Goal: Task Accomplishment & Management: Manage account settings

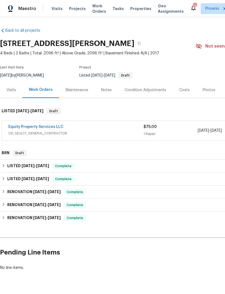
click at [58, 11] on span "Visits" at bounding box center [57, 8] width 11 height 5
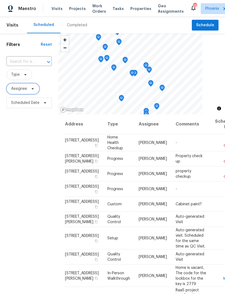
click at [29, 91] on span at bounding box center [32, 88] width 6 height 4
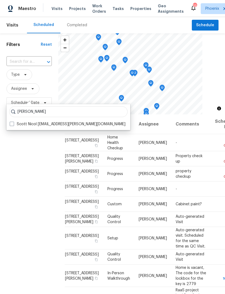
type input "[PERSON_NAME]"
click at [70, 130] on th "Address" at bounding box center [84, 124] width 38 height 20
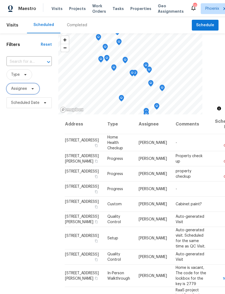
click at [29, 91] on span at bounding box center [32, 88] width 6 height 4
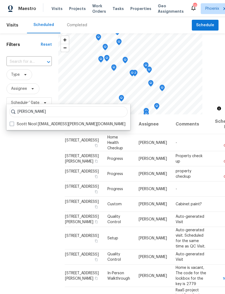
type input "Scott nicol"
click at [60, 126] on label "Scott Nicol scott.nicol@opendoor.com" at bounding box center [68, 123] width 116 height 5
click at [13, 125] on input "Scott Nicol scott.nicol@opendoor.com" at bounding box center [12, 123] width 4 height 4
checkbox input "true"
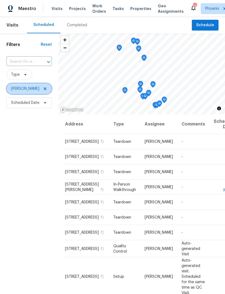
click at [44, 90] on icon at bounding box center [45, 88] width 3 height 3
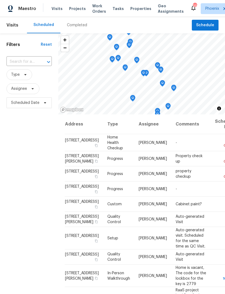
click at [24, 66] on input "text" at bounding box center [21, 62] width 30 height 8
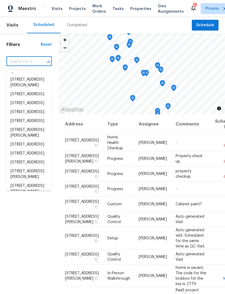
click at [22, 66] on input "text" at bounding box center [21, 62] width 30 height 8
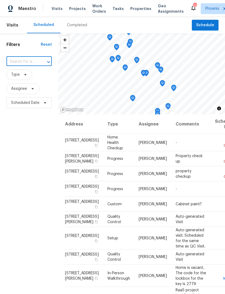
paste input "46027 W Guilder Ave, Maricopa, AZ 85139"
type input "46027 W Guilder Ave, Maricopa, AZ 85139"
click at [22, 81] on li "46027 W Guilder Ave, Maricopa, AZ 85139" at bounding box center [28, 79] width 45 height 9
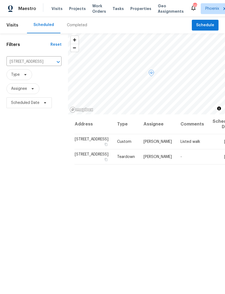
click at [0, 0] on div at bounding box center [0, 0] width 0 height 0
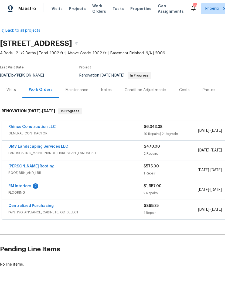
click at [37, 148] on link "DMV Landscaping Services LLC" at bounding box center [38, 147] width 60 height 4
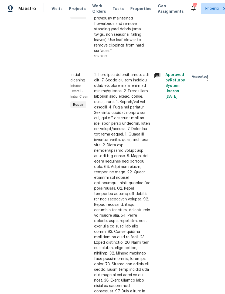
scroll to position [131, 0]
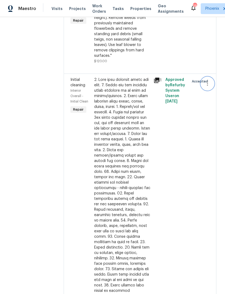
click at [206, 86] on icon "button" at bounding box center [208, 83] width 6 height 6
click at [189, 141] on div at bounding box center [112, 147] width 225 height 294
click at [182, 196] on div "Approved by Refurby System User on 9/2/2025" at bounding box center [176, 209] width 24 height 268
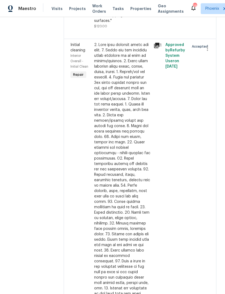
scroll to position [165, 0]
click at [75, 151] on div "Initial cleaning Interior Overall - Initial Clean Repair" at bounding box center [81, 175] width 24 height 268
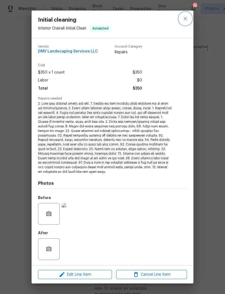
click at [188, 18] on icon "close" at bounding box center [185, 18] width 6 height 6
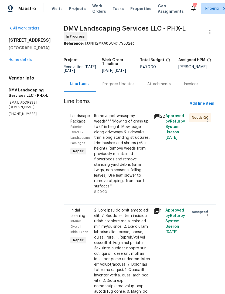
scroll to position [0, 0]
click at [19, 62] on link "Home details" at bounding box center [21, 60] width 24 height 4
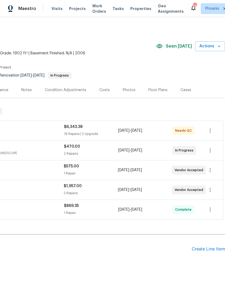
scroll to position [0, 80]
click at [209, 252] on div "Create Line Item" at bounding box center [208, 248] width 33 height 5
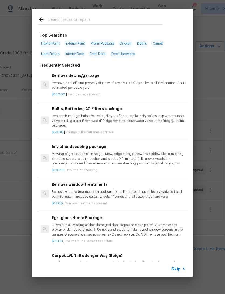
click at [60, 21] on input "text" at bounding box center [105, 20] width 115 height 8
type input "Init"
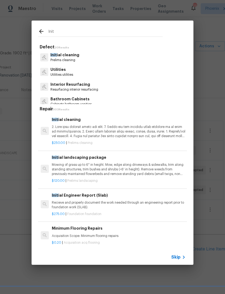
click at [96, 130] on p at bounding box center [119, 132] width 134 height 14
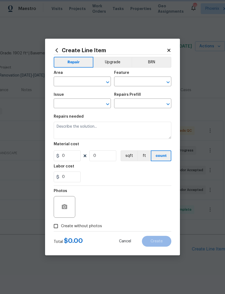
type input "Home Readiness Packages"
type input "Initial cleaning"
type input "Initial cleaning $250.00"
type textarea "1. Wipe down exterior doors and trim. 2. Clean out all exterior light fixtures …"
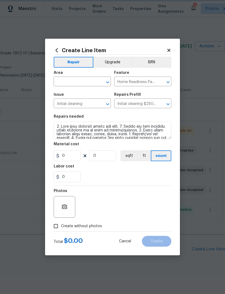
type input "250"
type input "1"
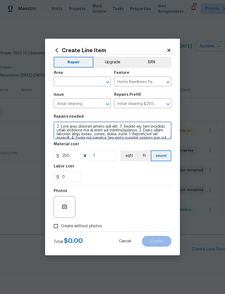
click at [133, 134] on textarea at bounding box center [113, 130] width 118 height 17
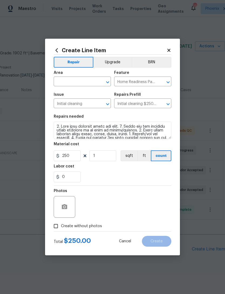
click at [90, 78] on input "text" at bounding box center [75, 82] width 42 height 8
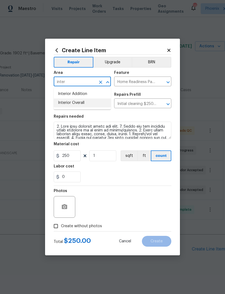
click at [82, 106] on li "Interior Overall" at bounding box center [82, 102] width 57 height 9
type input "Interior Overall"
click at [133, 118] on div "Repairs needed" at bounding box center [113, 118] width 118 height 7
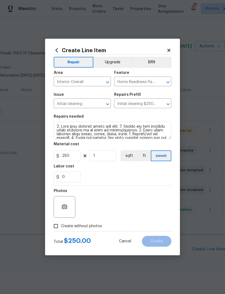
click at [56, 227] on input "Create without photos" at bounding box center [56, 226] width 10 height 10
checkbox input "true"
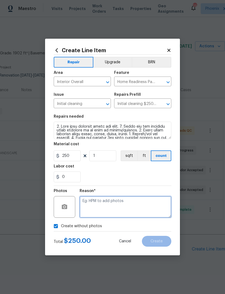
click at [110, 205] on textarea at bounding box center [126, 207] width 92 height 22
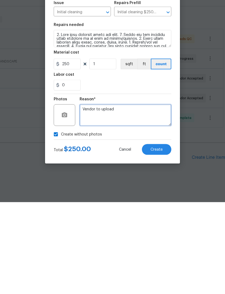
type textarea "Vendor to upload"
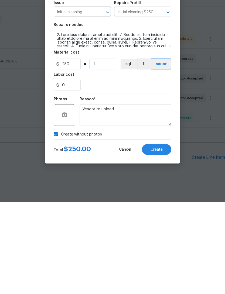
click at [126, 221] on div "Create without photos" at bounding box center [113, 226] width 118 height 10
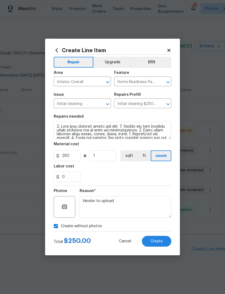
click at [159, 245] on button "Create" at bounding box center [156, 241] width 29 height 11
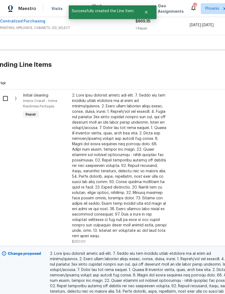
scroll to position [191, 9]
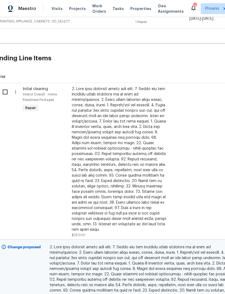
click at [120, 99] on div at bounding box center [119, 159] width 95 height 146
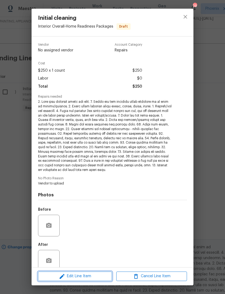
click at [80, 278] on span "Edit Line Item" at bounding box center [75, 276] width 71 height 7
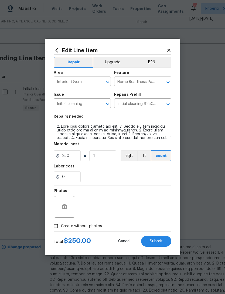
click at [158, 82] on button "Clear" at bounding box center [162, 82] width 8 height 8
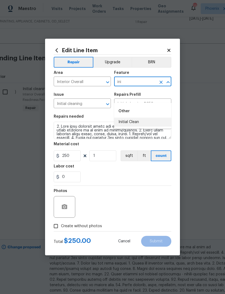
click at [135, 118] on li "Initial Clean" at bounding box center [142, 122] width 57 height 9
type input "Initial Clean"
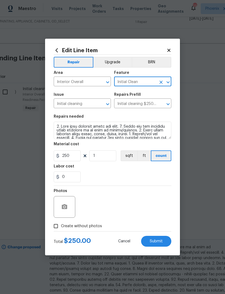
click at [126, 175] on div "0" at bounding box center [113, 176] width 118 height 11
click at [56, 225] on input "Create without photos" at bounding box center [56, 226] width 10 height 10
checkbox input "true"
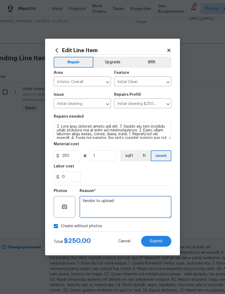
click at [133, 205] on textarea "Vendor to upload" at bounding box center [126, 207] width 92 height 22
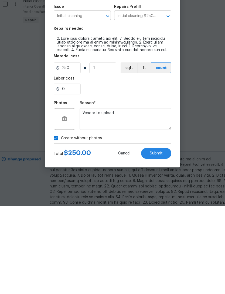
click at [155, 239] on span "Submit" at bounding box center [156, 241] width 13 height 4
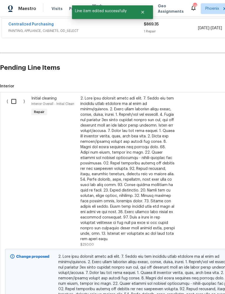
scroll to position [181, 0]
click at [16, 96] on input "checkbox" at bounding box center [15, 101] width 15 height 11
checkbox input "true"
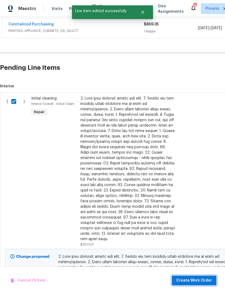
click at [198, 284] on button "Create Work Order" at bounding box center [194, 280] width 45 height 10
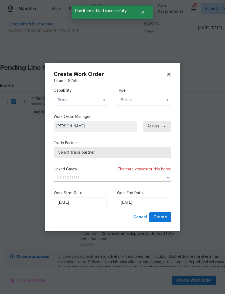
click at [89, 98] on input "text" at bounding box center [81, 100] width 55 height 11
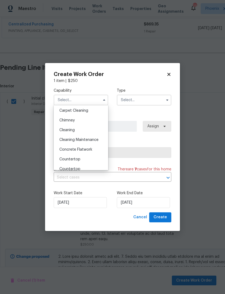
scroll to position [56, 0]
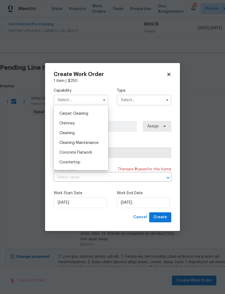
click at [69, 134] on span "Cleaning" at bounding box center [66, 133] width 15 height 4
type input "Cleaning"
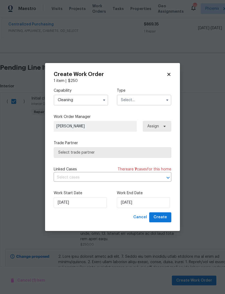
click at [152, 101] on input "text" at bounding box center [144, 100] width 55 height 11
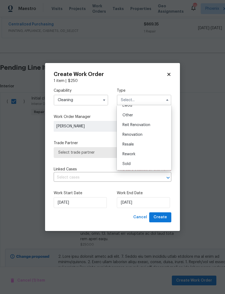
scroll to position [64, 0]
click at [135, 135] on span "Renovation" at bounding box center [133, 135] width 20 height 4
type input "Renovation"
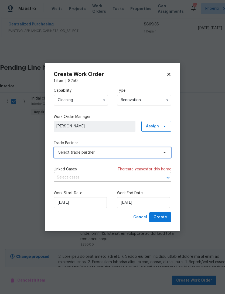
click at [122, 152] on span "Select trade partner" at bounding box center [108, 152] width 101 height 5
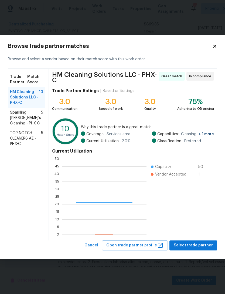
scroll to position [76, 85]
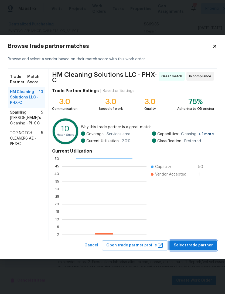
click at [196, 246] on span "Select trade partner" at bounding box center [193, 245] width 39 height 7
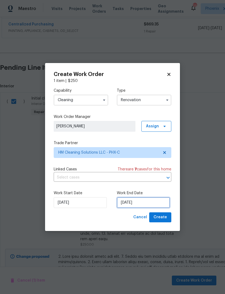
click at [156, 205] on input "[DATE]" at bounding box center [143, 202] width 53 height 11
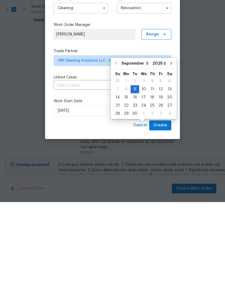
click at [86, 173] on input "text" at bounding box center [105, 177] width 103 height 8
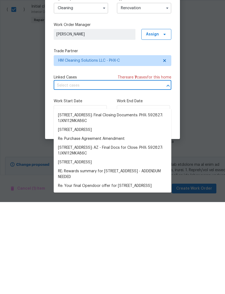
click at [105, 84] on div "Capability Cleaning Type Renovation Work Order Manager Melissa Muralt-Ochoa Ass…" at bounding box center [113, 148] width 118 height 129
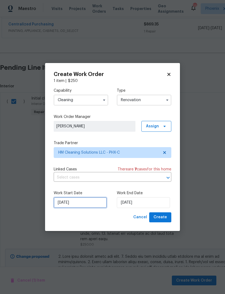
click at [82, 203] on input "[DATE]" at bounding box center [80, 202] width 53 height 11
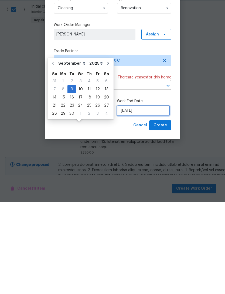
click at [151, 197] on input "[DATE]" at bounding box center [143, 202] width 53 height 11
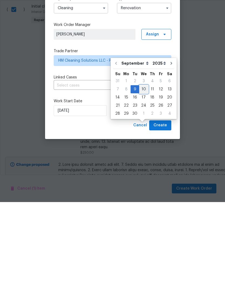
click at [143, 177] on div "10" at bounding box center [143, 181] width 9 height 8
type input "9/10/2025"
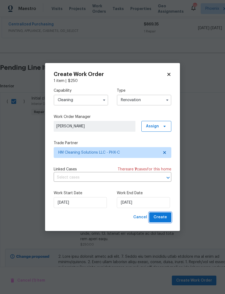
click at [163, 217] on span "Create" at bounding box center [161, 217] width 14 height 7
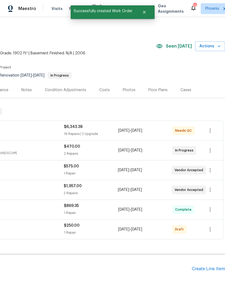
scroll to position [0, 80]
click at [211, 226] on icon "button" at bounding box center [210, 229] width 6 height 6
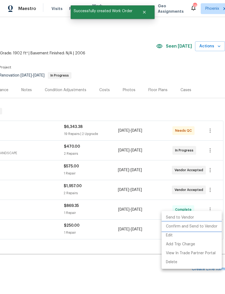
click at [206, 226] on li "Confirm and Send to Vendor" at bounding box center [192, 226] width 60 height 9
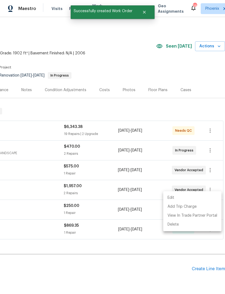
click at [159, 250] on div at bounding box center [112, 147] width 225 height 294
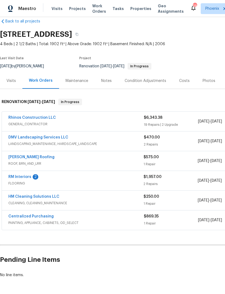
scroll to position [9, 0]
click at [42, 195] on link "HM Cleaning Solutions LLC" at bounding box center [33, 197] width 51 height 4
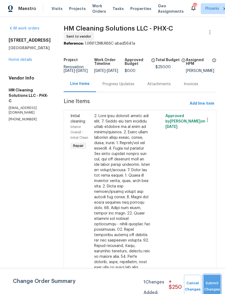
click at [213, 286] on span "Submit Changes" at bounding box center [212, 286] width 12 height 12
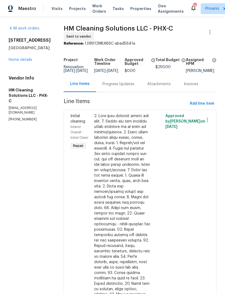
click at [133, 87] on div "Progress Updates" at bounding box center [119, 83] width 32 height 5
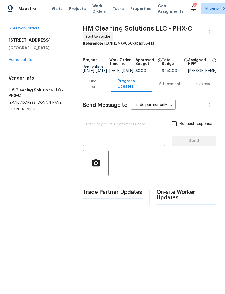
click at [120, 136] on textarea at bounding box center [124, 131] width 76 height 19
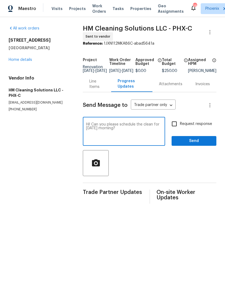
type textarea "Hi! Can you please schedule the clean for tomorrow morning?"
click at [195, 144] on span "Send" at bounding box center [194, 141] width 36 height 7
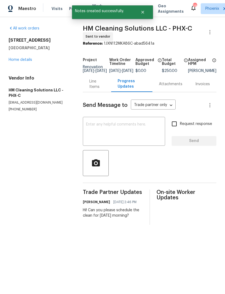
click at [26, 62] on link "Home details" at bounding box center [21, 60] width 24 height 4
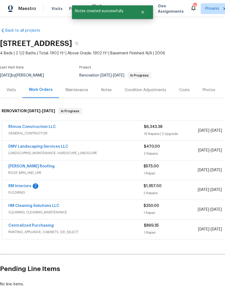
click at [39, 148] on link "DMV Landscaping Services LLC" at bounding box center [38, 147] width 60 height 4
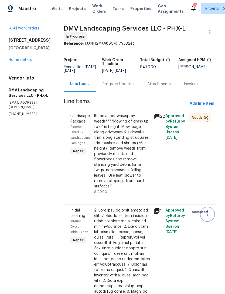
click at [208, 217] on button "button" at bounding box center [207, 214] width 13 height 13
click at [188, 247] on div at bounding box center [112, 147] width 225 height 294
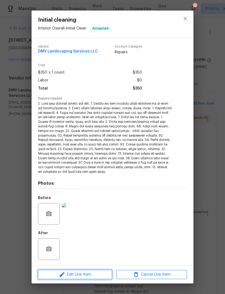
click at [86, 276] on span "Edit Line Item" at bounding box center [75, 274] width 71 height 7
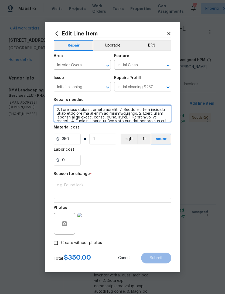
click at [56, 109] on textarea at bounding box center [113, 113] width 118 height 17
type textarea "TRIP CHARGE HOME WAS NOT READY FOR THE CLEAN****1. Wipe down exterior doors and…"
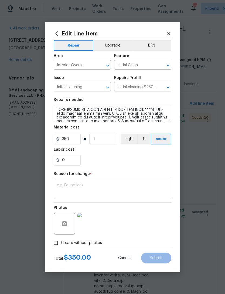
click at [125, 184] on textarea at bounding box center [112, 188] width 111 height 11
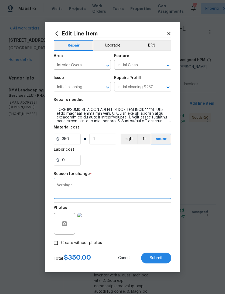
type textarea "Verbiage"
click at [72, 140] on input "350" at bounding box center [67, 138] width 27 height 11
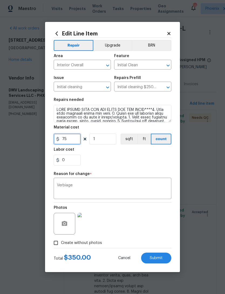
type input "75"
click at [128, 158] on div "0" at bounding box center [113, 160] width 118 height 11
click at [160, 260] on button "Submit" at bounding box center [156, 257] width 30 height 11
type textarea "1. Wipe down exterior doors and trim. 2. Clean out all exterior light fixtures …"
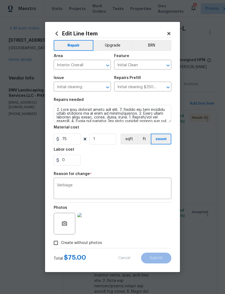
type input "350"
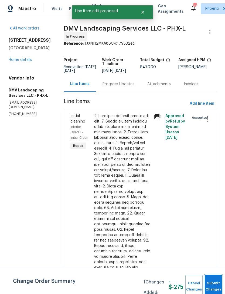
click at [212, 283] on button "Submit Changes" at bounding box center [213, 286] width 17 height 23
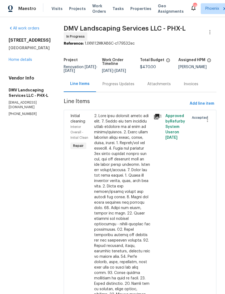
click at [29, 62] on link "Home details" at bounding box center [21, 60] width 24 height 4
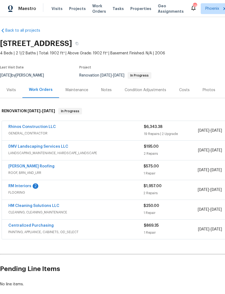
click at [26, 188] on link "RM Interiors" at bounding box center [19, 186] width 23 height 4
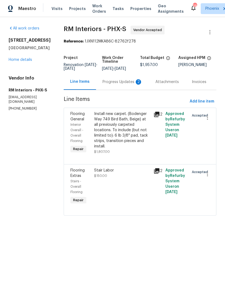
click at [131, 90] on div "Progress Updates 2" at bounding box center [122, 82] width 53 height 16
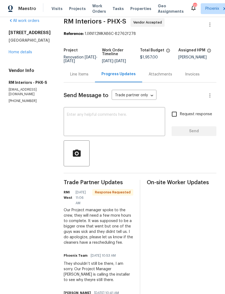
scroll to position [8, 0]
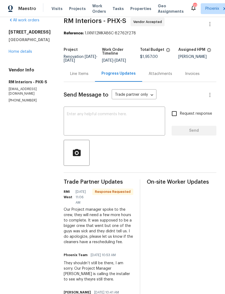
click at [97, 123] on textarea at bounding box center [114, 121] width 95 height 19
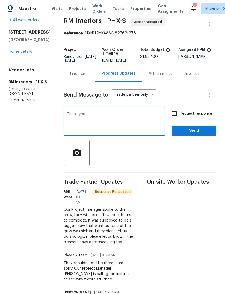
type textarea "Thank you."
click at [206, 134] on span "Send" at bounding box center [194, 130] width 36 height 7
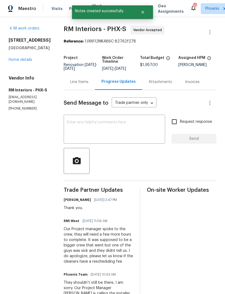
click at [21, 62] on link "Home details" at bounding box center [21, 60] width 24 height 4
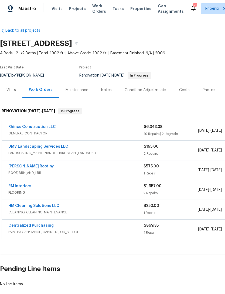
click at [75, 11] on span "Projects" at bounding box center [77, 8] width 17 height 5
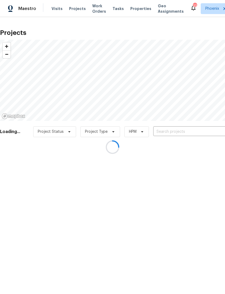
click at [175, 139] on div at bounding box center [112, 147] width 225 height 294
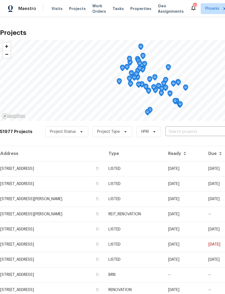
click at [182, 136] on input "text" at bounding box center [197, 132] width 62 height 8
type input "14645"
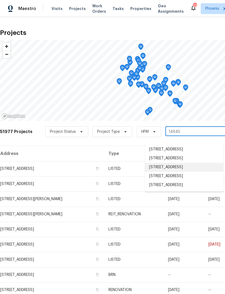
click at [178, 172] on li "14645 S 25th Pl, Phoenix, AZ 85048" at bounding box center [184, 167] width 79 height 9
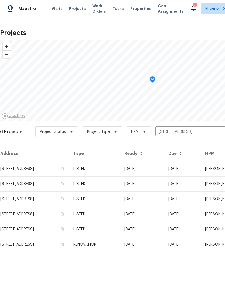
click at [33, 174] on td "14645 S 25th Pl, Phoenix, AZ 85048" at bounding box center [34, 168] width 69 height 15
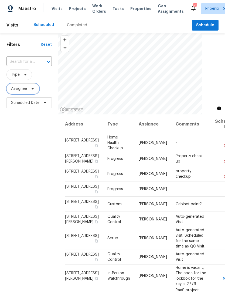
click at [29, 91] on span at bounding box center [32, 88] width 6 height 4
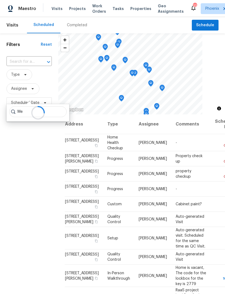
type input "M"
click at [33, 66] on input "text" at bounding box center [21, 62] width 30 height 8
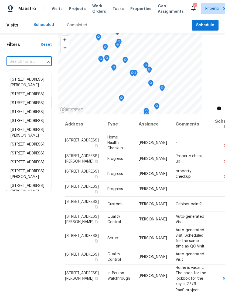
click at [20, 66] on input "text" at bounding box center [21, 62] width 30 height 8
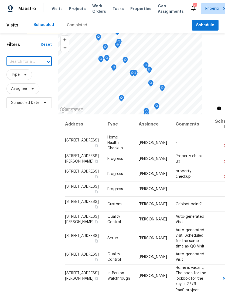
paste input "[STREET_ADDRESS]"
type input "[STREET_ADDRESS]"
click at [25, 83] on li "[STREET_ADDRESS]" at bounding box center [28, 79] width 45 height 9
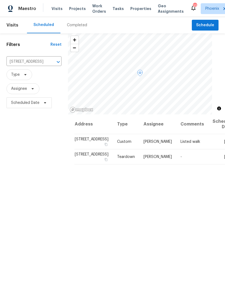
click at [0, 0] on icon at bounding box center [0, 0] width 0 height 0
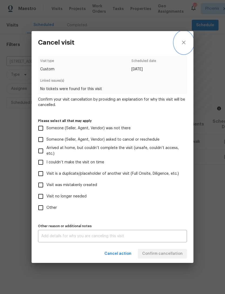
click at [184, 46] on button "close" at bounding box center [183, 42] width 19 height 23
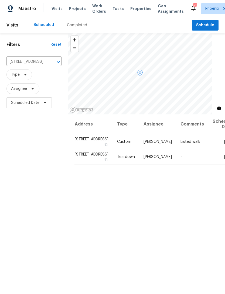
click at [0, 0] on icon at bounding box center [0, 0] width 0 height 0
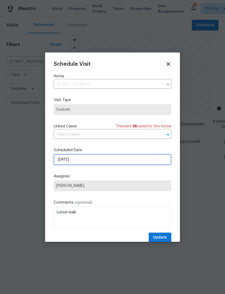
click at [100, 163] on input "9/11/2025" at bounding box center [113, 159] width 118 height 11
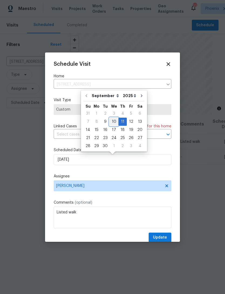
click at [111, 120] on div "10" at bounding box center [114, 122] width 9 height 8
type input "9/10/2025"
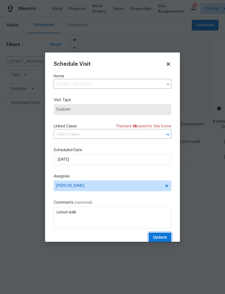
click at [161, 239] on span "Update" at bounding box center [160, 237] width 14 height 7
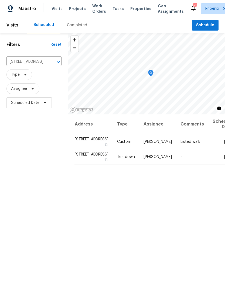
click at [49, 65] on icon "Clear" at bounding box center [51, 61] width 5 height 5
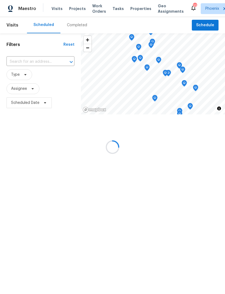
click at [19, 66] on input "text" at bounding box center [32, 62] width 53 height 8
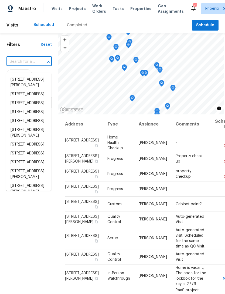
click at [17, 66] on input "text" at bounding box center [21, 62] width 30 height 8
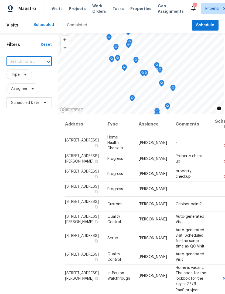
paste input "4619 W Orchid Ln, Chandler, AZ 85226"
type input "4619 W Orchid Ln, Chandler, AZ 85226"
click at [25, 84] on li "4619 W Orchid Ln, Chandler, AZ 85226" at bounding box center [28, 79] width 45 height 9
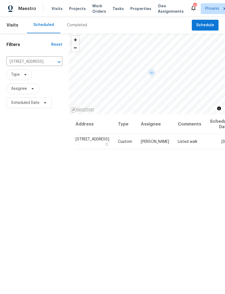
click at [0, 0] on icon at bounding box center [0, 0] width 0 height 0
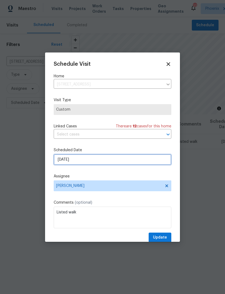
click at [106, 162] on input "9/10/2025" at bounding box center [113, 159] width 118 height 11
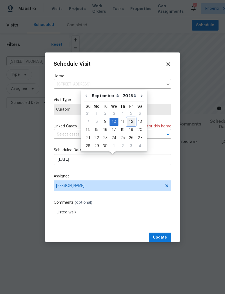
click at [128, 119] on div "12" at bounding box center [131, 122] width 9 height 8
type input "9/12/2025"
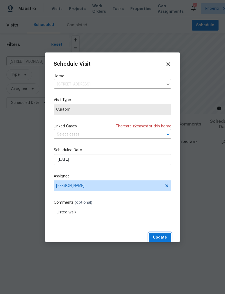
click at [161, 240] on span "Update" at bounding box center [160, 237] width 14 height 7
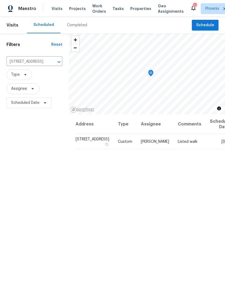
click at [51, 64] on icon "Clear" at bounding box center [52, 61] width 3 height 3
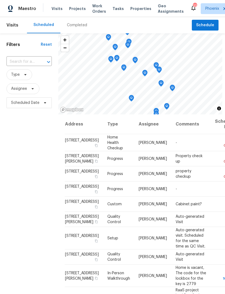
click at [17, 66] on input "text" at bounding box center [21, 62] width 30 height 8
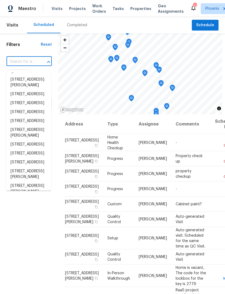
click at [20, 65] on input "text" at bounding box center [21, 62] width 30 height 8
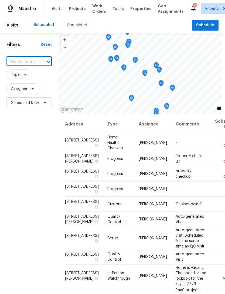
paste input "[STREET_ADDRESS][PERSON_NAME]"
type input "[STREET_ADDRESS][PERSON_NAME]"
click at [24, 79] on li "[STREET_ADDRESS][PERSON_NAME]" at bounding box center [28, 82] width 45 height 15
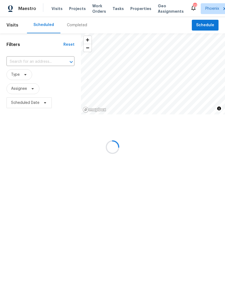
type input "[STREET_ADDRESS][PERSON_NAME]"
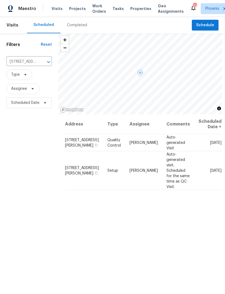
click at [0, 0] on icon at bounding box center [0, 0] width 0 height 0
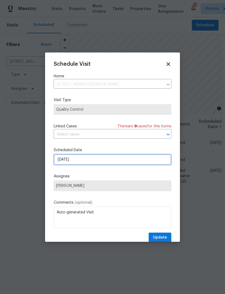
click at [100, 165] on input "[DATE]" at bounding box center [113, 159] width 118 height 11
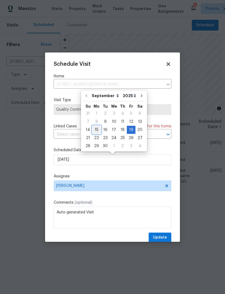
click at [95, 128] on div "15" at bounding box center [96, 130] width 9 height 8
type input "[DATE]"
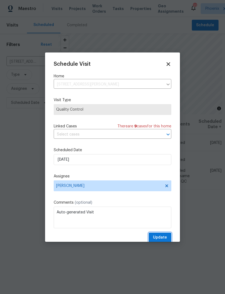
click at [163, 239] on span "Update" at bounding box center [160, 237] width 14 height 7
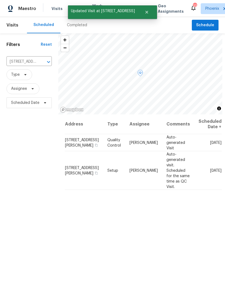
click at [0, 0] on icon at bounding box center [0, 0] width 0 height 0
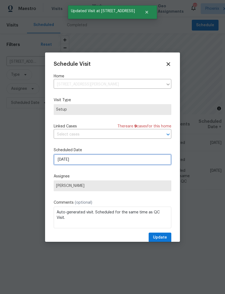
click at [105, 161] on input "[DATE]" at bounding box center [113, 159] width 118 height 11
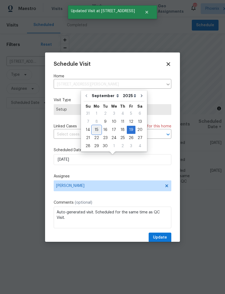
click at [96, 128] on div "15" at bounding box center [96, 130] width 9 height 8
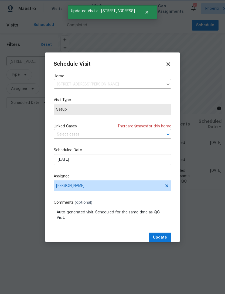
type input "[DATE]"
click at [159, 239] on span "Update" at bounding box center [160, 237] width 14 height 7
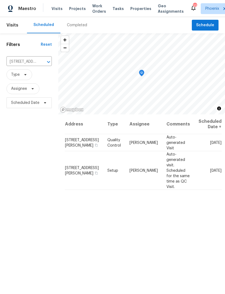
click at [193, 218] on div "Address Type Assignee Comments Scheduled Date ↑ 6512 S Sawgrass Dr, Chandler, A…" at bounding box center [141, 231] width 167 height 235
copy span "[STREET_ADDRESS][PERSON_NAME]"
